Goal: Check status: Check status

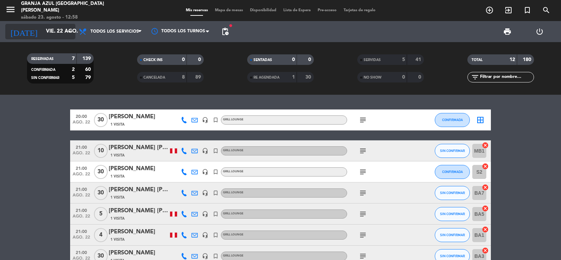
click at [51, 39] on div "[DATE] vie. 22 ago. arrow_drop_down" at bounding box center [40, 31] width 70 height 15
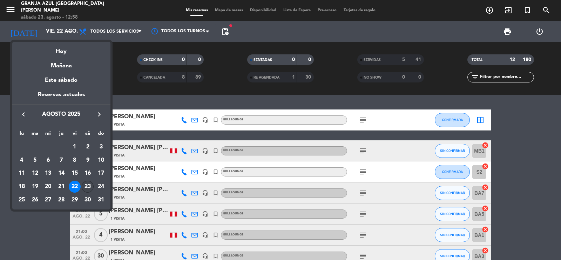
click at [86, 186] on div "23" at bounding box center [88, 187] width 12 height 12
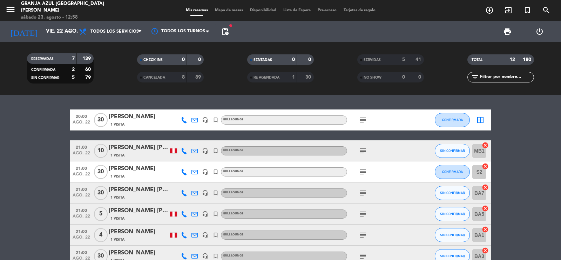
type input "sáb. 23 ago."
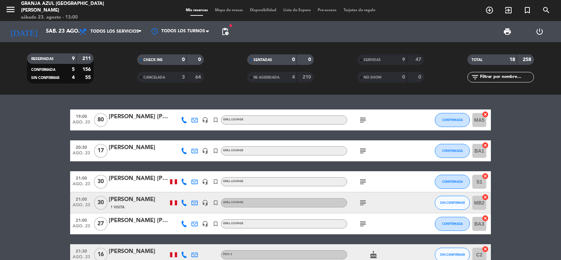
click at [142, 225] on div "[PERSON_NAME] [PERSON_NAME] [PERSON_NAME]" at bounding box center [139, 220] width 60 height 9
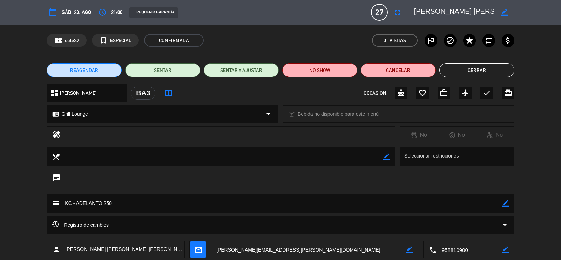
scroll to position [40, 0]
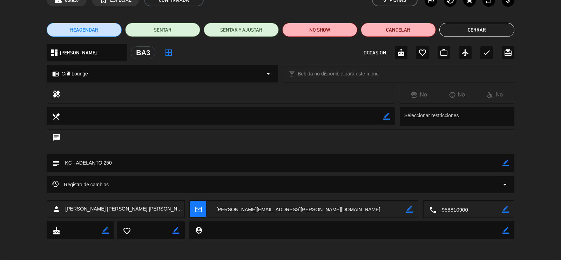
click at [152, 183] on div "Registro de cambios arrow_drop_down" at bounding box center [280, 184] width 457 height 8
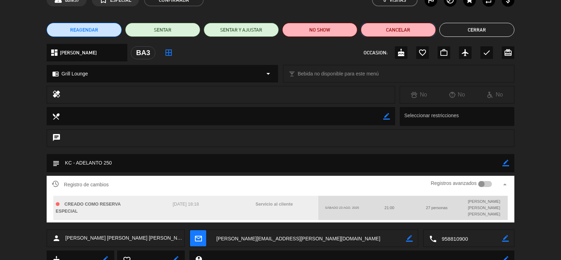
click at [420, 30] on button "Cancelar" at bounding box center [398, 30] width 75 height 14
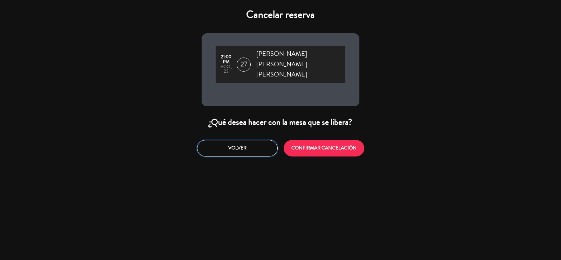
click at [246, 140] on button "Volver" at bounding box center [237, 148] width 81 height 16
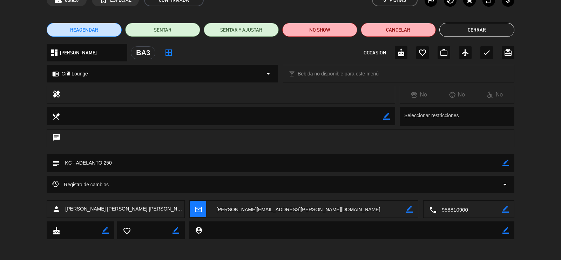
click at [465, 22] on div "REAGENDAR SENTAR SENTAR Y AJUSTAR NO SHOW Cancelar Cerrar" at bounding box center [280, 30] width 561 height 28
click at [469, 25] on button "Cerrar" at bounding box center [476, 30] width 75 height 14
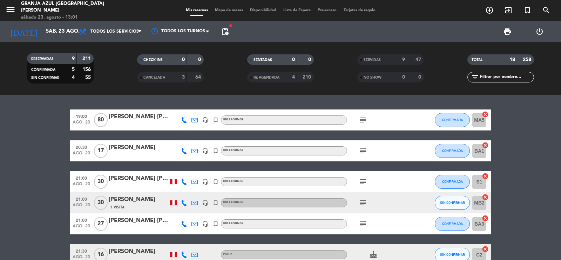
click at [132, 228] on div at bounding box center [139, 228] width 60 height 6
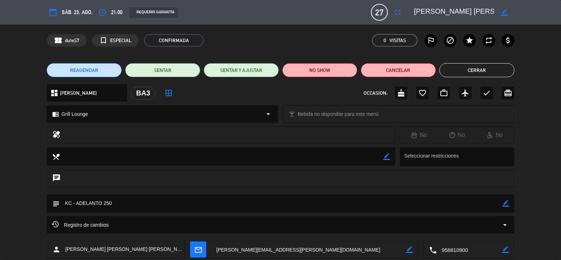
click at [481, 68] on button "Cerrar" at bounding box center [476, 70] width 75 height 14
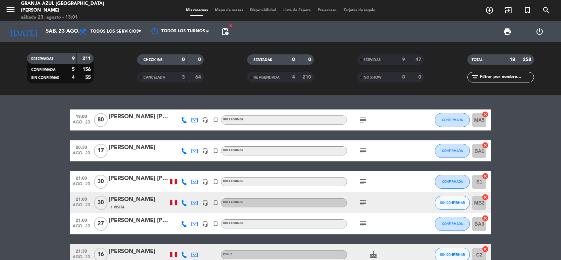
click at [130, 204] on div "1 Visita" at bounding box center [139, 207] width 60 height 6
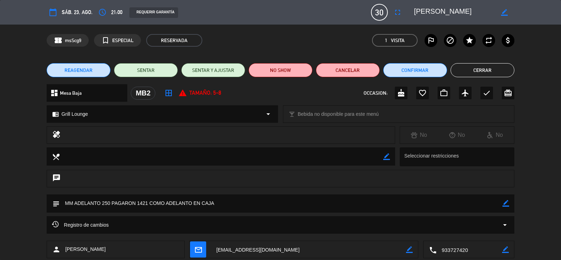
click at [179, 227] on div "Registro de cambios arrow_drop_down" at bounding box center [280, 225] width 457 height 8
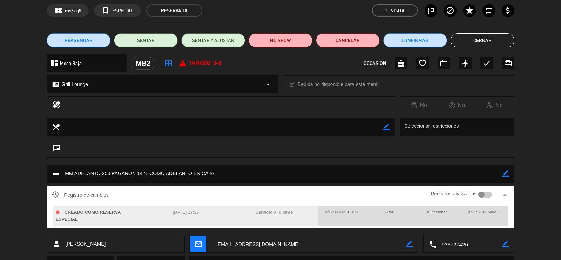
scroll to position [44, 0]
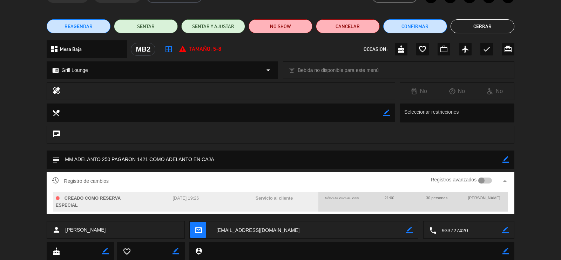
click at [478, 25] on button "Cerrar" at bounding box center [483, 26] width 64 height 14
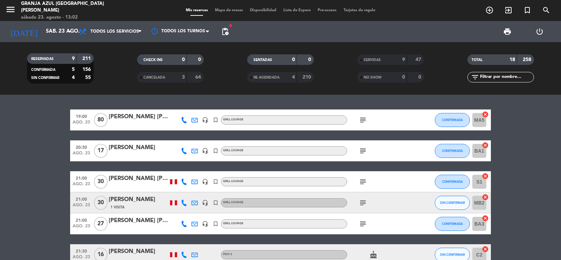
click at [163, 224] on div "[PERSON_NAME] [PERSON_NAME] [PERSON_NAME]" at bounding box center [139, 220] width 60 height 9
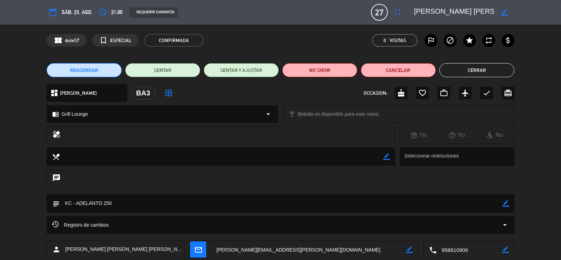
click at [253, 227] on div "Registro de cambios arrow_drop_down" at bounding box center [280, 225] width 457 height 8
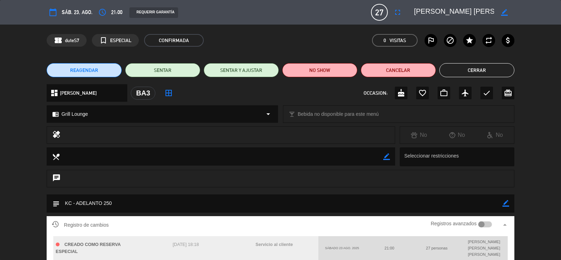
click at [476, 65] on button "Cerrar" at bounding box center [476, 70] width 75 height 14
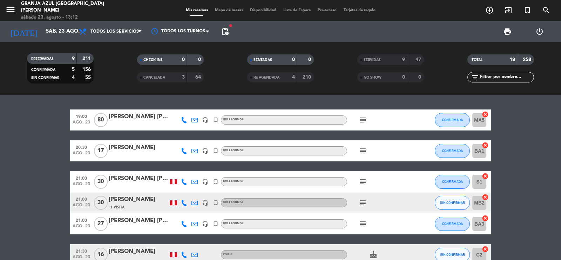
click at [134, 221] on div "[PERSON_NAME] [PERSON_NAME] [PERSON_NAME]" at bounding box center [139, 220] width 60 height 9
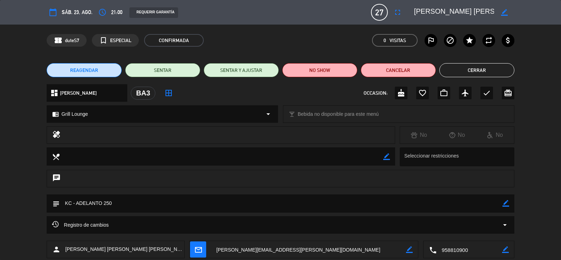
click at [490, 72] on button "Cerrar" at bounding box center [476, 70] width 75 height 14
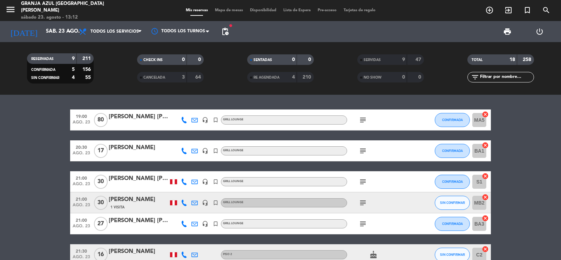
click at [129, 210] on div "21:00 ago. 23 30 [PERSON_NAME] 1 Visita headset_mic turned_in_not Grill Lounge …" at bounding box center [280, 202] width 421 height 21
click at [146, 232] on div "21:00 ago. 23 27 [PERSON_NAME] [PERSON_NAME] [PERSON_NAME] headset_mic turned_i…" at bounding box center [280, 223] width 421 height 21
click at [156, 226] on div at bounding box center [139, 228] width 60 height 6
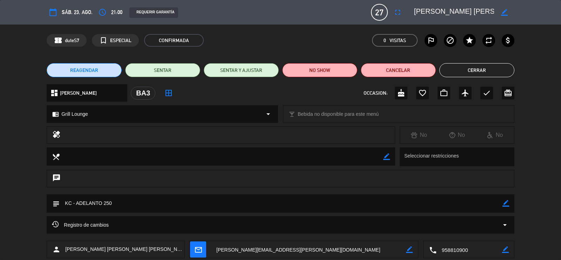
click at [486, 70] on button "Cerrar" at bounding box center [476, 70] width 75 height 14
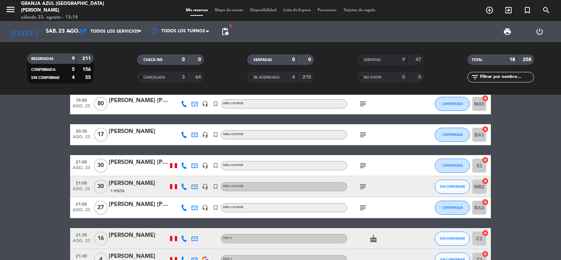
scroll to position [16, 0]
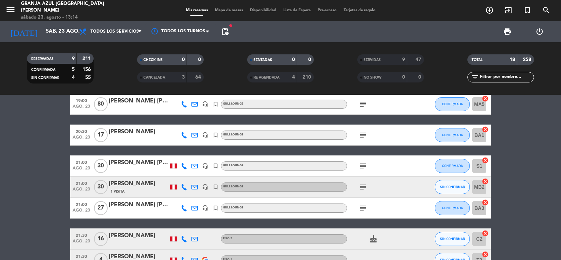
click at [131, 183] on div "[PERSON_NAME]" at bounding box center [139, 183] width 60 height 9
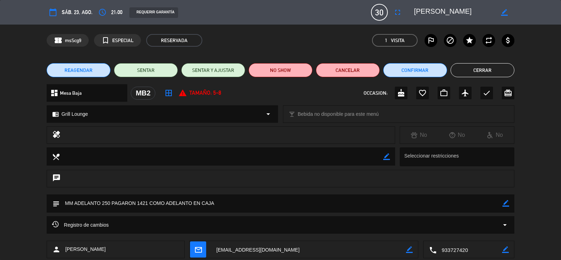
scroll to position [61, 0]
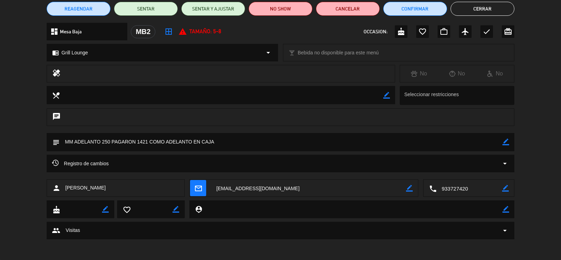
click at [200, 164] on div "Registro de cambios arrow_drop_down" at bounding box center [280, 163] width 457 height 8
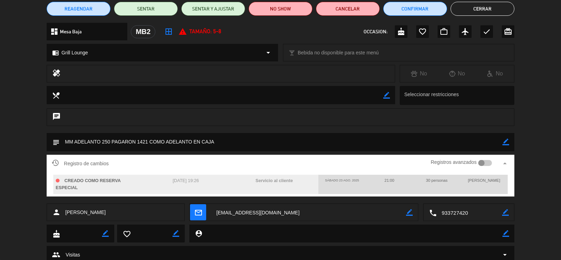
click at [500, 6] on button "Cerrar" at bounding box center [483, 9] width 64 height 14
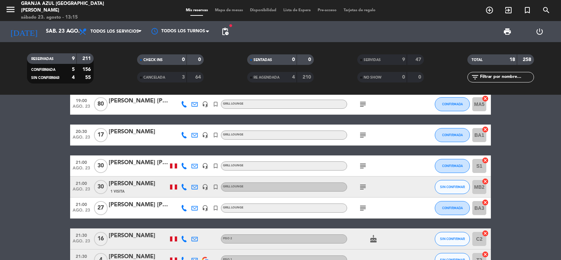
click at [115, 204] on div "[PERSON_NAME] [PERSON_NAME] [PERSON_NAME]" at bounding box center [139, 204] width 60 height 9
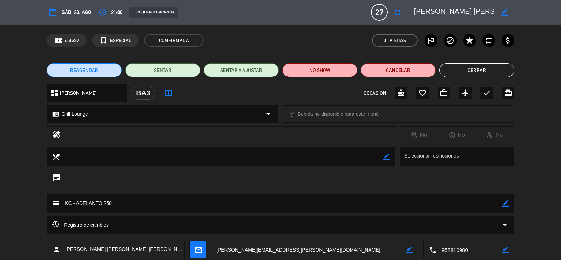
scroll to position [40, 0]
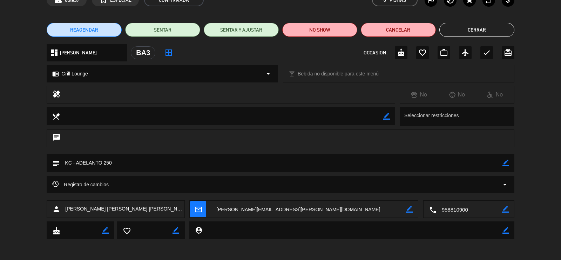
click at [488, 209] on textarea at bounding box center [470, 210] width 66 height 18
click at [477, 29] on button "Cerrar" at bounding box center [476, 30] width 75 height 14
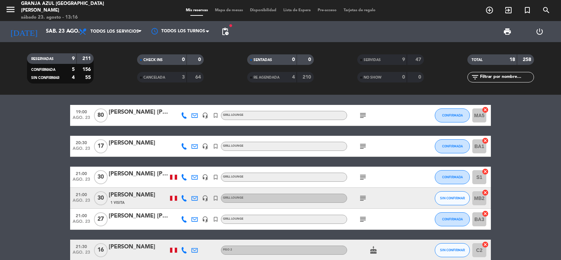
scroll to position [0, 0]
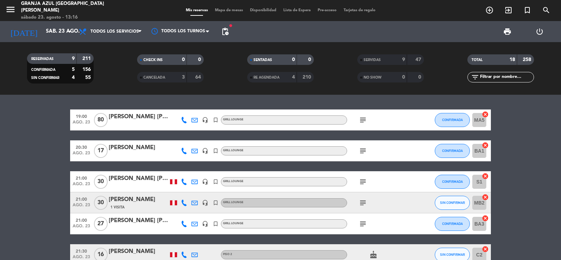
click at [137, 147] on div "[PERSON_NAME]" at bounding box center [139, 147] width 60 height 9
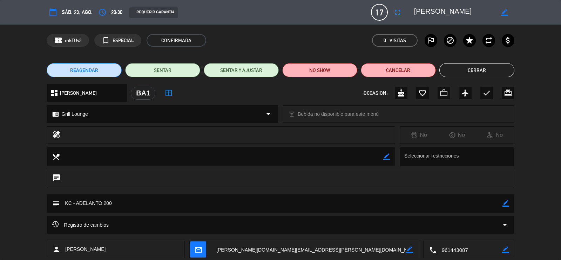
click at [480, 252] on textarea at bounding box center [470, 250] width 66 height 18
click at [481, 64] on button "Cerrar" at bounding box center [476, 70] width 75 height 14
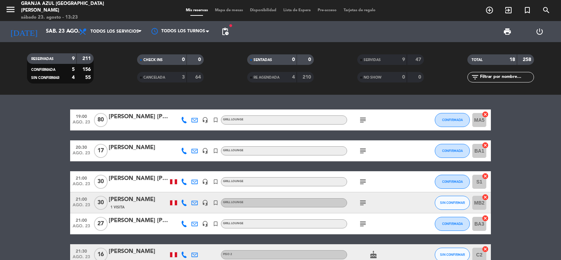
click at [141, 172] on div "21:00 ago. 23 30 [PERSON_NAME] [PERSON_NAME] headset_mic turned_in_not Grill Lo…" at bounding box center [280, 181] width 421 height 21
click at [150, 190] on div "21:00 ago. 23 30 [PERSON_NAME] [PERSON_NAME] headset_mic turned_in_not Grill Lo…" at bounding box center [280, 181] width 421 height 21
click at [145, 185] on div at bounding box center [139, 186] width 60 height 6
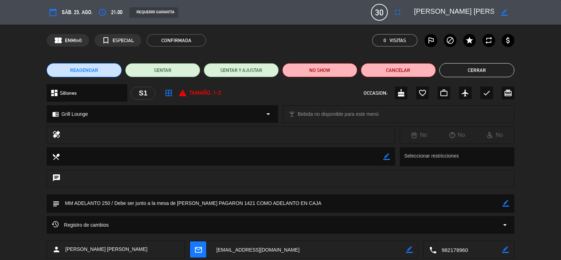
scroll to position [40, 0]
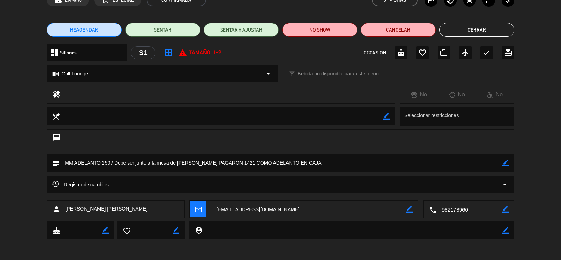
click at [483, 207] on textarea at bounding box center [470, 210] width 66 height 18
